Goal: Task Accomplishment & Management: Use online tool/utility

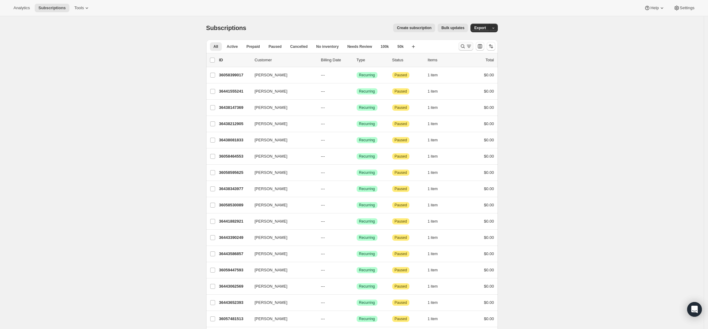
click at [462, 45] on icon "Search and filter results" at bounding box center [463, 46] width 6 height 6
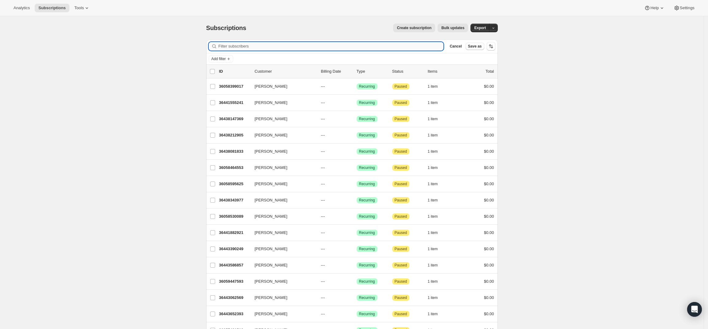
paste input "tommason@mac.com"
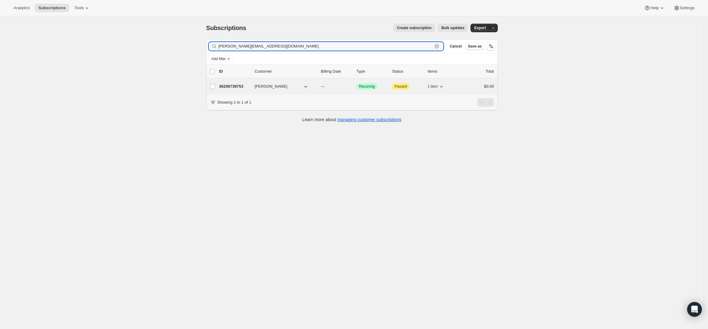
type input "tommason@mac.com"
click at [230, 85] on p "36206739753" at bounding box center [234, 87] width 31 height 6
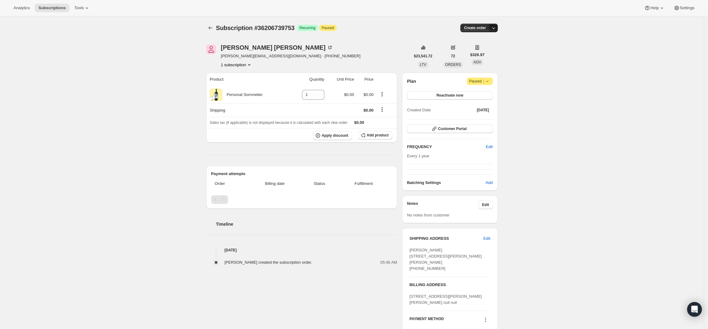
click at [493, 28] on icon "button" at bounding box center [494, 28] width 6 height 6
click at [485, 51] on span "Create custom one-time order" at bounding box center [469, 51] width 53 height 5
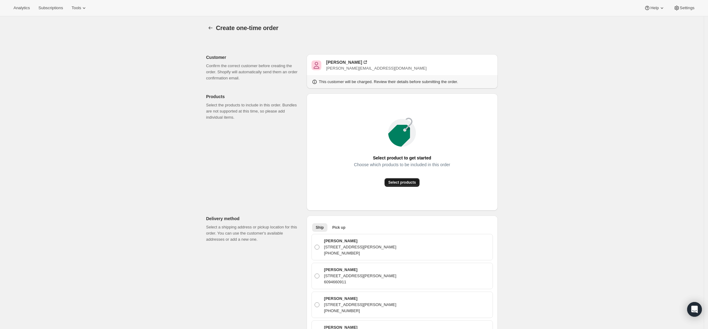
click at [398, 181] on span "Select products" at bounding box center [402, 182] width 28 height 5
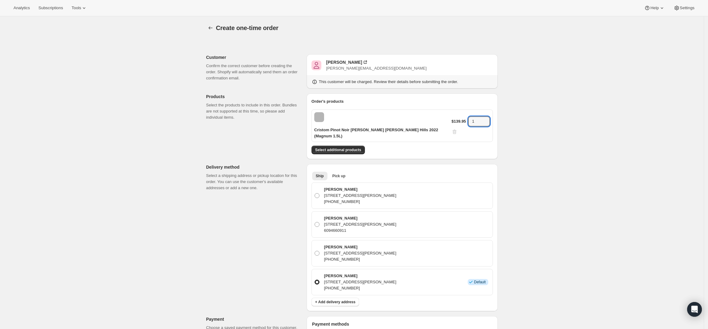
drag, startPoint x: 476, startPoint y: 120, endPoint x: 466, endPoint y: 121, distance: 10.1
click at [466, 121] on div "$139.95 1" at bounding box center [471, 126] width 38 height 18
type input "2"
click at [505, 122] on div "Create one-time order. This page is ready Create one-time order Customer Confir…" at bounding box center [352, 283] width 306 height 535
click at [339, 144] on div "Order's products Cristom Pinot Noir Marjorie Vineyard Eola-Amity Hills 2022 (Ma…" at bounding box center [402, 127] width 181 height 56
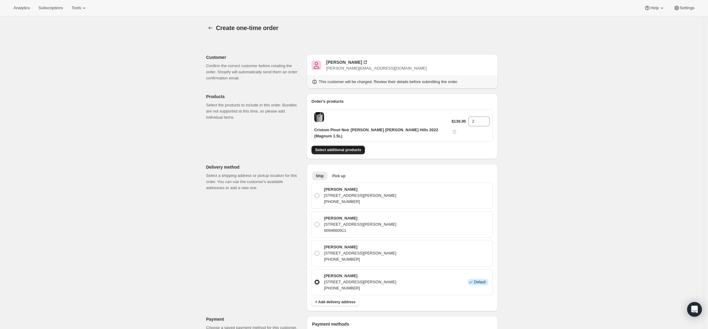
click at [338, 150] on span "Select additional products" at bounding box center [338, 150] width 46 height 5
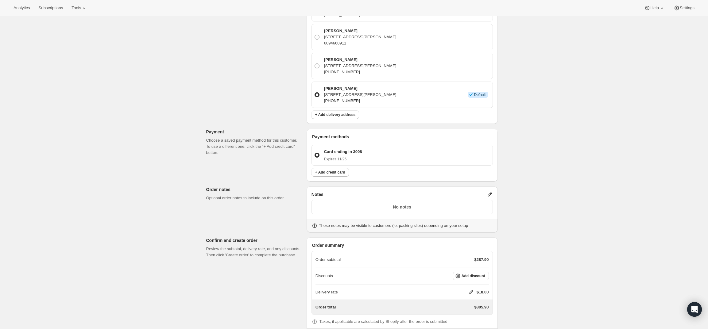
scroll to position [236, 0]
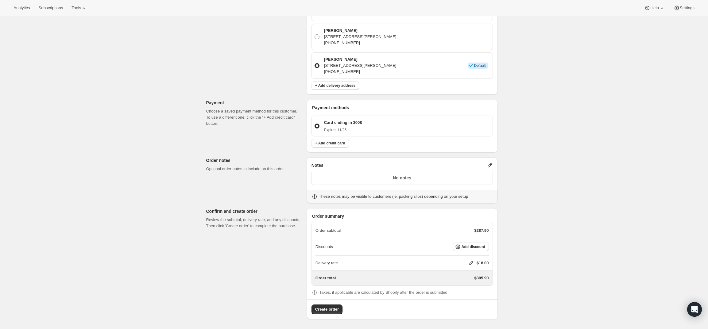
click at [472, 261] on icon at bounding box center [471, 263] width 6 height 6
click at [472, 286] on input "0" at bounding box center [474, 287] width 55 height 10
type input "0"
click at [473, 300] on button "Save" at bounding box center [470, 300] width 16 height 9
click at [325, 312] on span "Create order" at bounding box center [327, 310] width 24 height 6
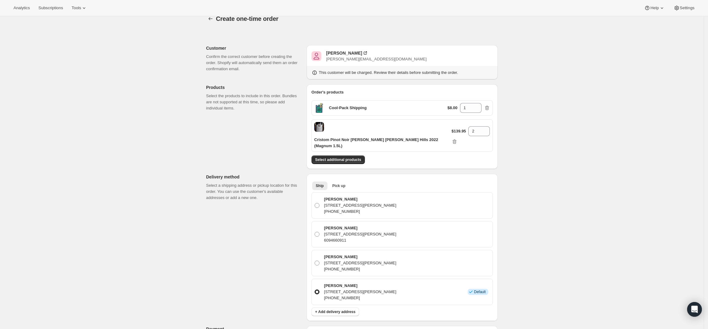
scroll to position [6, 0]
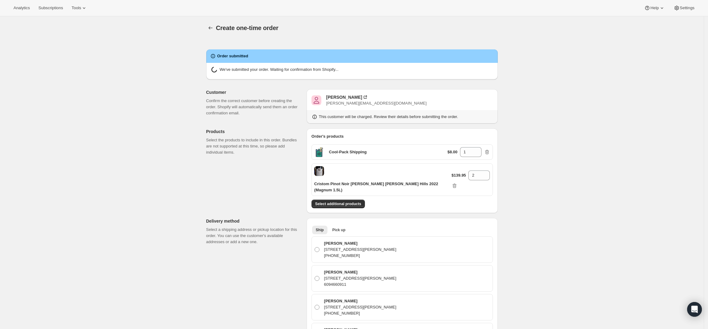
radio input "true"
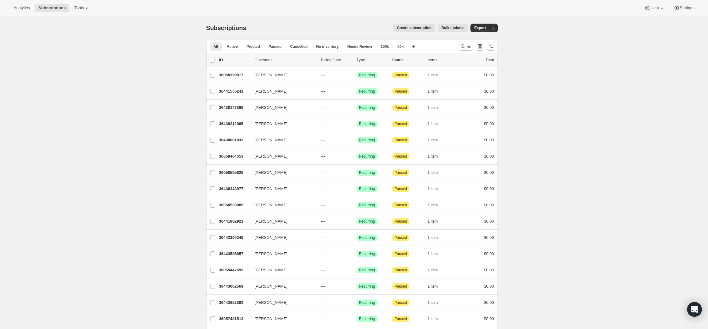
click at [469, 41] on div at bounding box center [477, 46] width 42 height 12
click at [464, 48] on icon "Search and filter results" at bounding box center [463, 46] width 6 height 6
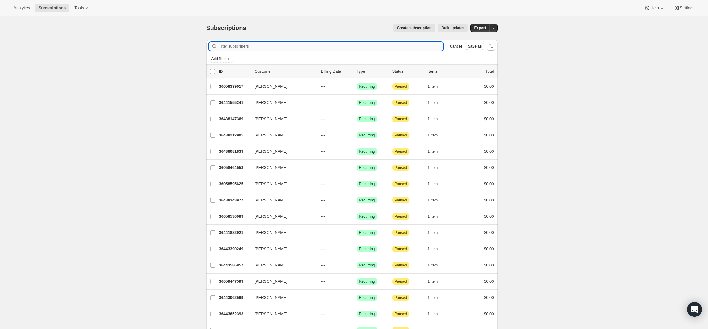
click at [297, 48] on input "Filter subscribers" at bounding box center [331, 46] width 225 height 9
paste input "[PERSON_NAME][EMAIL_ADDRESS][DOMAIN_NAME]"
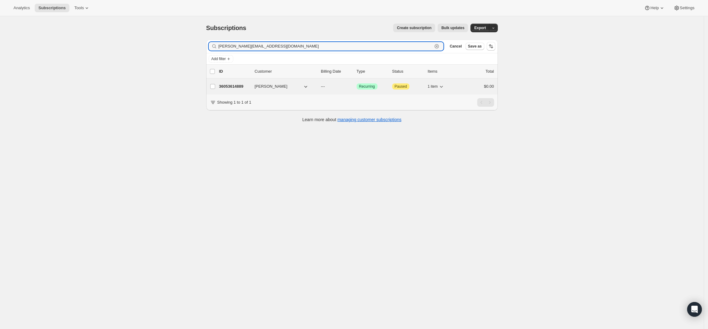
type input "[PERSON_NAME][EMAIL_ADDRESS][DOMAIN_NAME]"
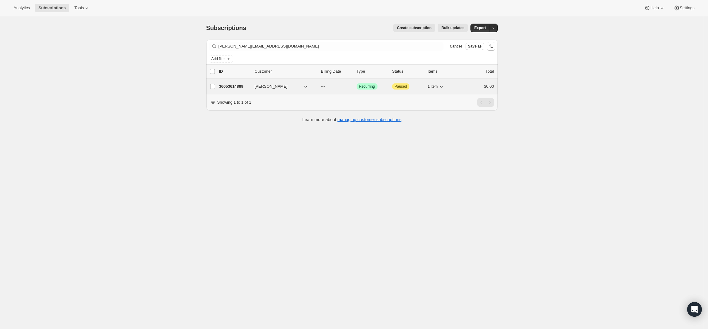
click at [237, 84] on p "36053614889" at bounding box center [234, 87] width 31 height 6
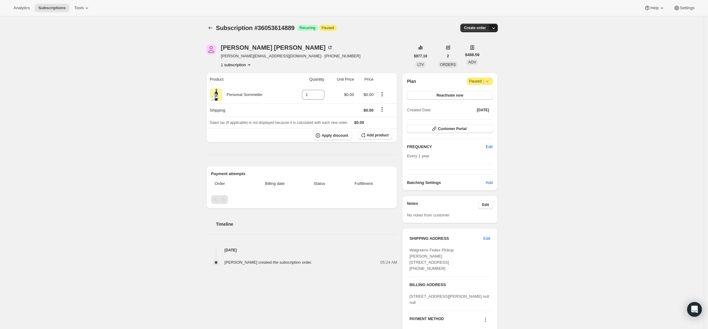
click at [495, 25] on icon "button" at bounding box center [494, 28] width 6 height 6
click at [481, 49] on span "Create custom one-time order" at bounding box center [469, 51] width 53 height 5
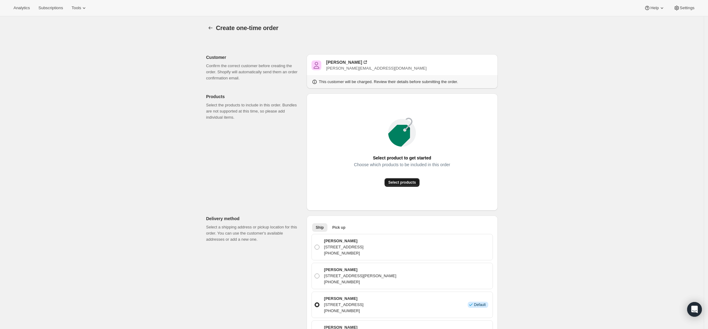
click at [400, 184] on span "Select products" at bounding box center [402, 182] width 28 height 5
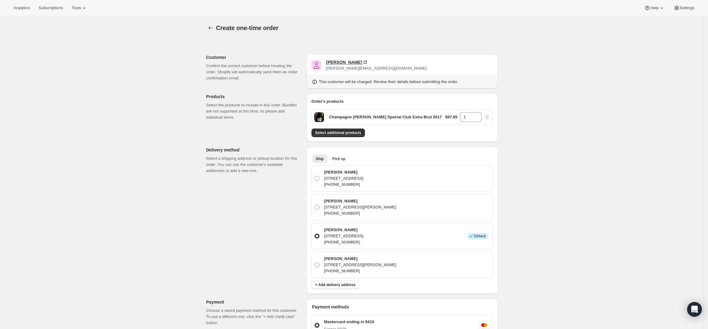
click at [336, 63] on div "[PERSON_NAME]" at bounding box center [344, 62] width 36 height 6
